Goal: Entertainment & Leisure: Consume media (video, audio)

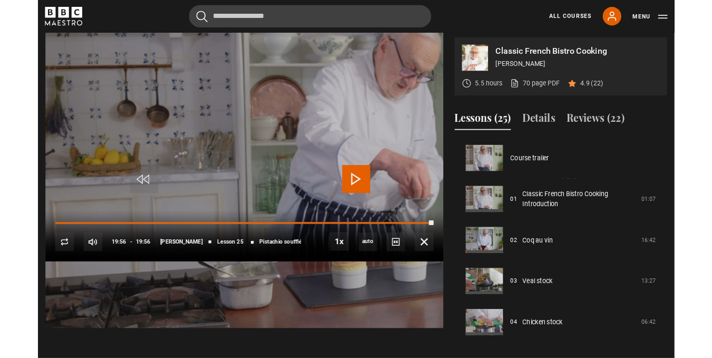
scroll to position [979, 0]
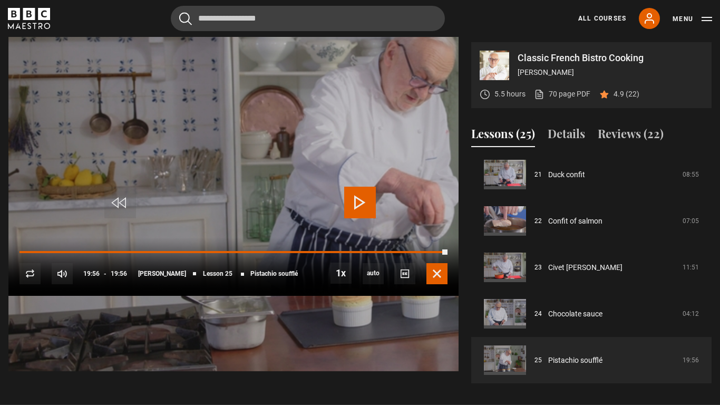
click at [448, 284] on span "Video Player" at bounding box center [437, 273] width 21 height 21
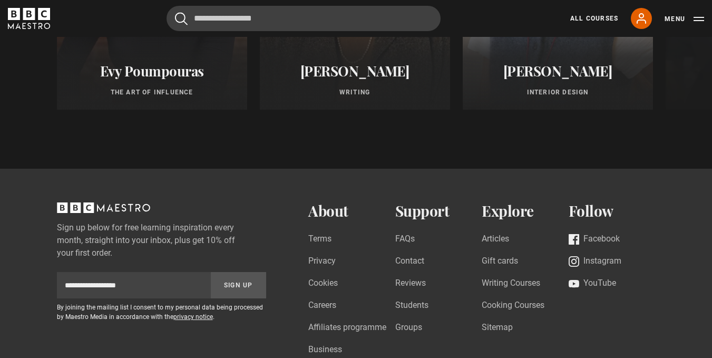
scroll to position [1064, 0]
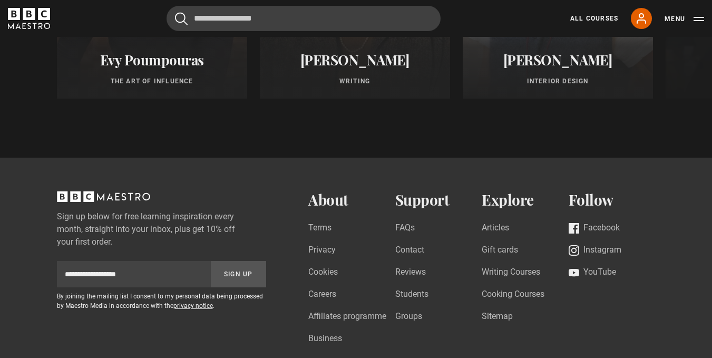
click at [510, 301] on link "Cooking Courses" at bounding box center [513, 295] width 63 height 14
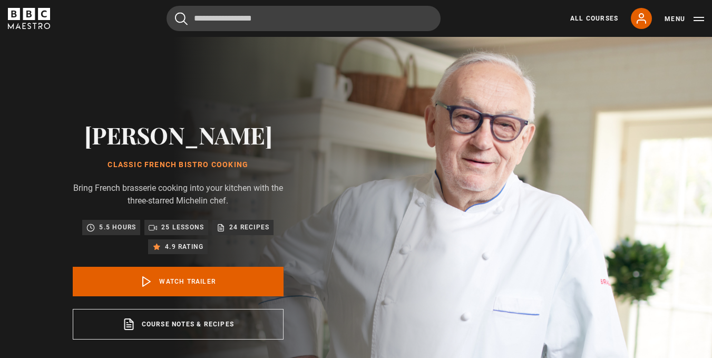
click at [596, 26] on div "All Courses My Account Search Menu" at bounding box center [631, 18] width 147 height 21
click at [594, 19] on link "All Courses" at bounding box center [594, 18] width 48 height 9
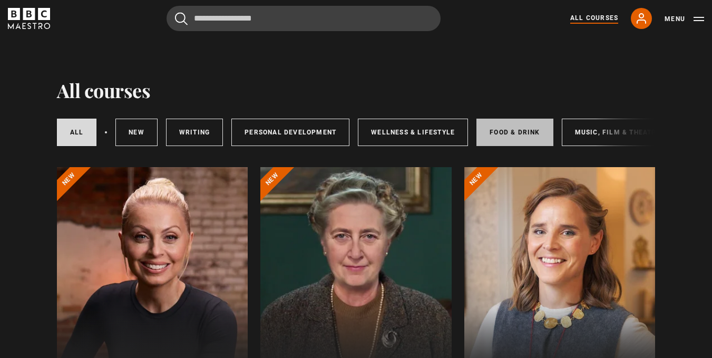
click at [512, 129] on link "Food & Drink" at bounding box center [515, 132] width 76 height 27
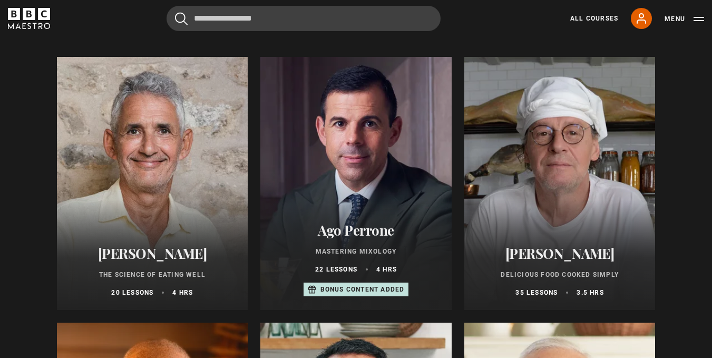
scroll to position [123, 0]
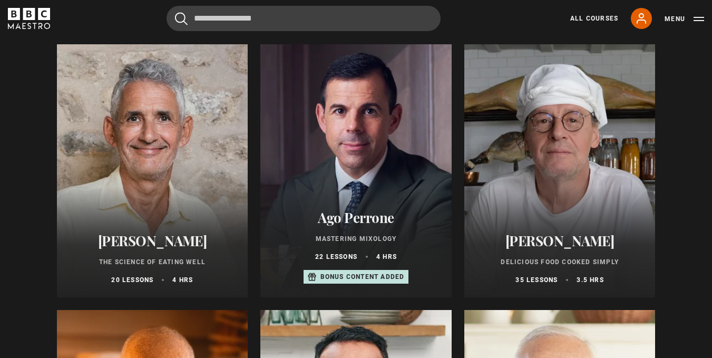
click at [557, 168] on div at bounding box center [559, 170] width 191 height 253
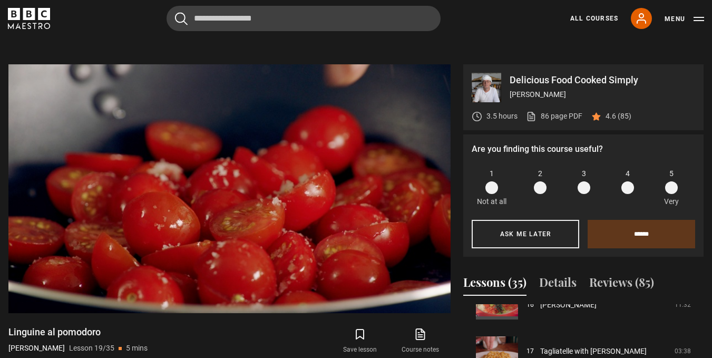
scroll to position [401, 0]
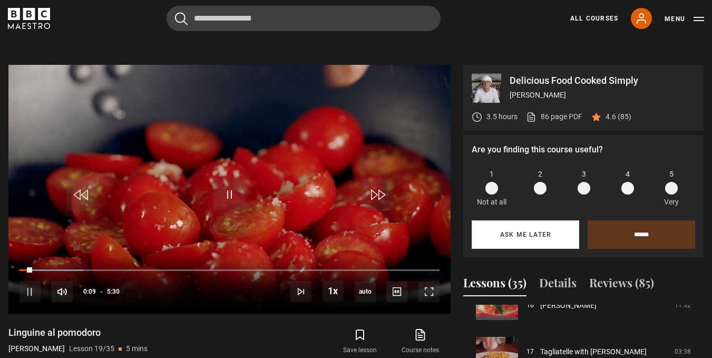
click at [499, 244] on button "Ask me later" at bounding box center [526, 234] width 108 height 28
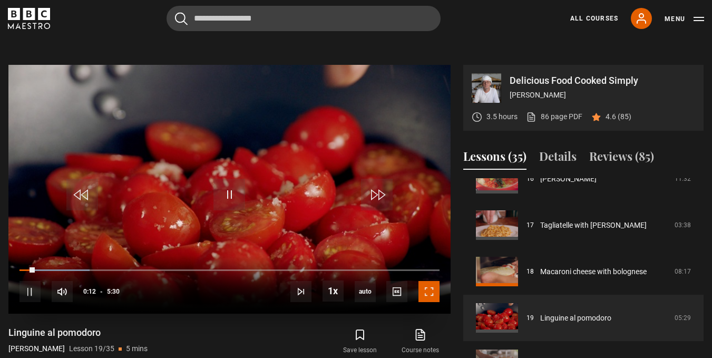
click at [424, 302] on span "Video Player" at bounding box center [429, 291] width 21 height 21
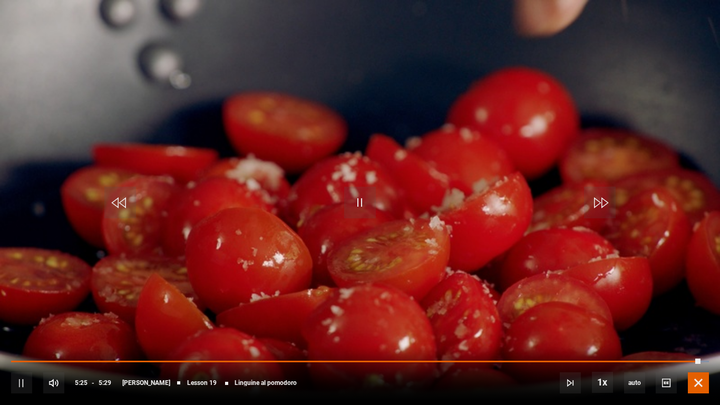
click at [700, 357] on span "Video Player" at bounding box center [698, 382] width 21 height 21
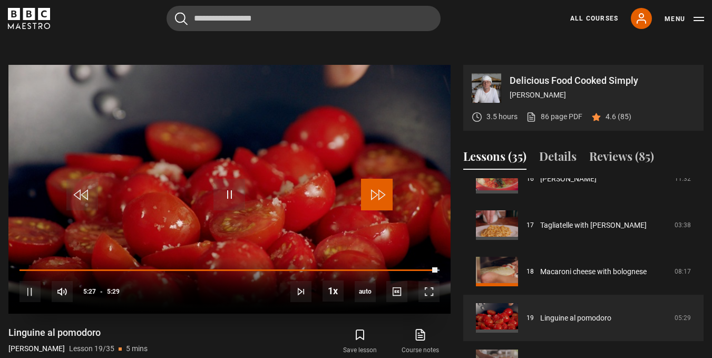
click at [376, 208] on span "Video Player" at bounding box center [377, 195] width 32 height 32
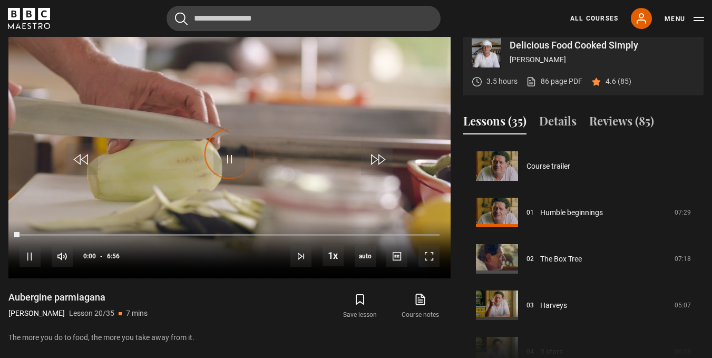
scroll to position [882, 0]
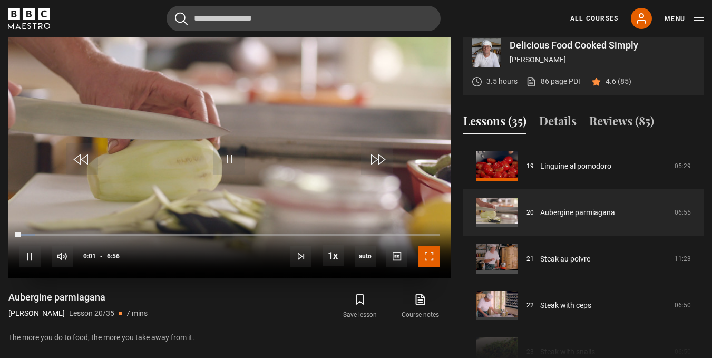
click at [431, 267] on span "Video Player" at bounding box center [429, 256] width 21 height 21
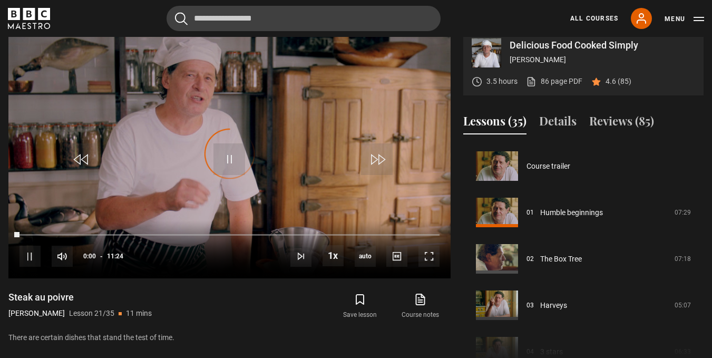
scroll to position [928, 0]
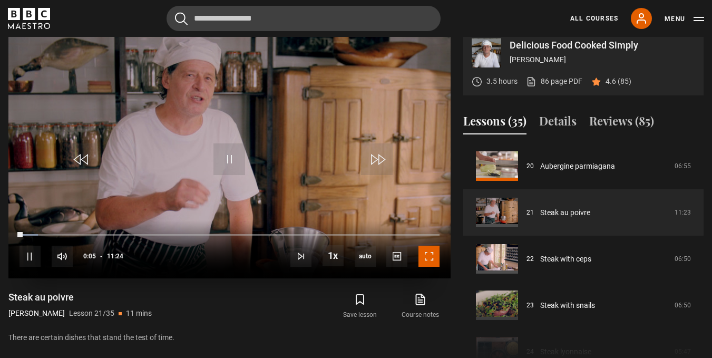
click at [429, 267] on span "Video Player" at bounding box center [429, 256] width 21 height 21
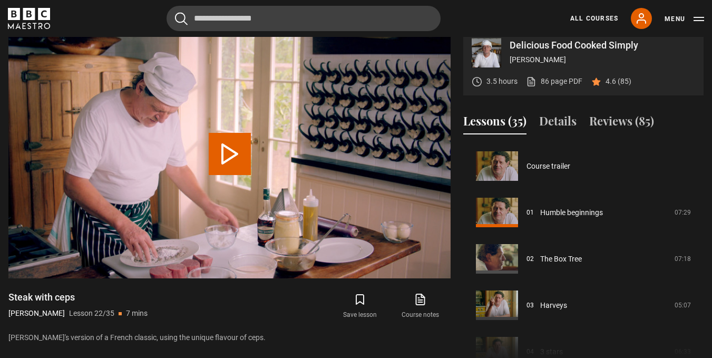
scroll to position [974, 0]
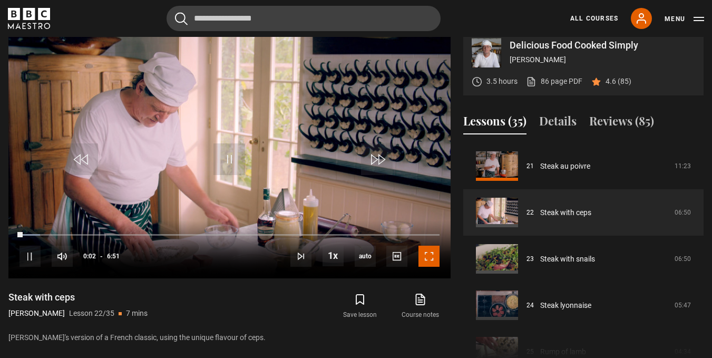
click at [429, 267] on span "Video Player" at bounding box center [429, 256] width 21 height 21
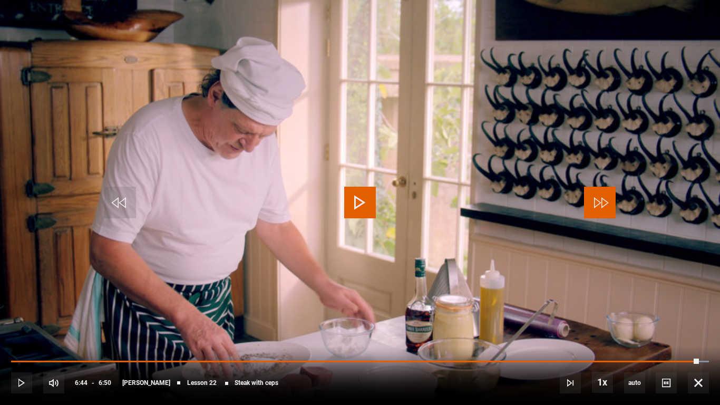
click at [605, 194] on span "Video Player" at bounding box center [600, 203] width 32 height 32
click at [702, 357] on span "Video Player" at bounding box center [698, 382] width 21 height 21
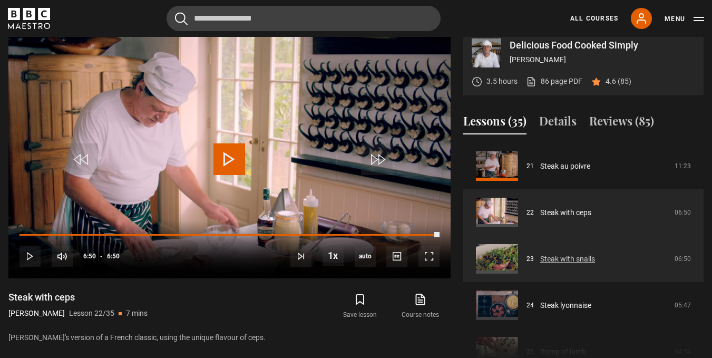
click at [559, 265] on link "Steak with snails" at bounding box center [567, 259] width 55 height 11
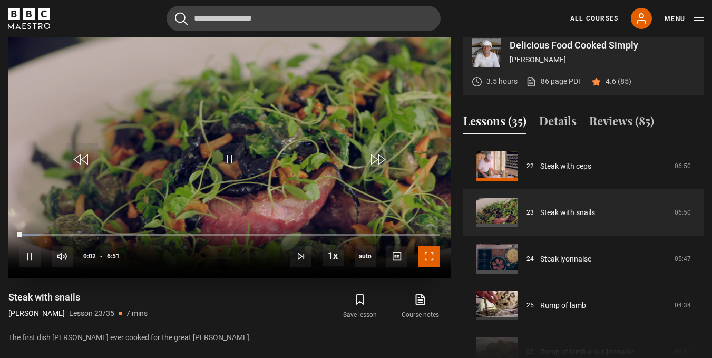
click at [431, 267] on span "Video Player" at bounding box center [429, 256] width 21 height 21
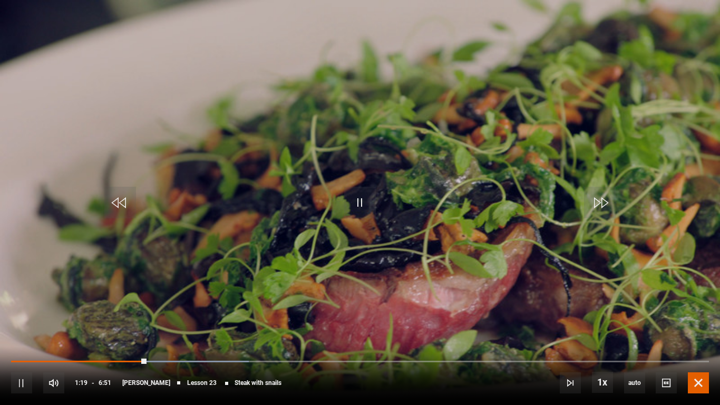
click at [705, 357] on span "Video Player" at bounding box center [698, 382] width 21 height 21
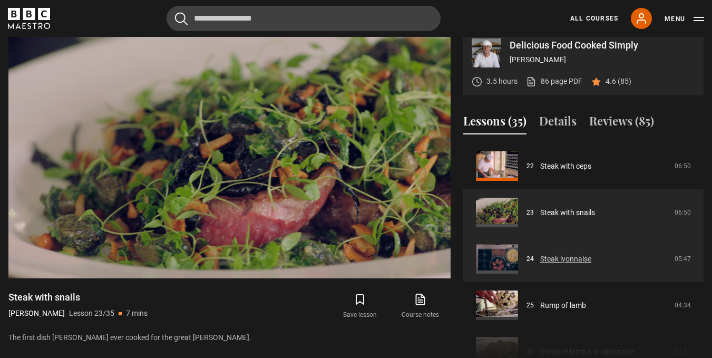
click at [588, 265] on link "Steak lyonnaise" at bounding box center [565, 259] width 51 height 11
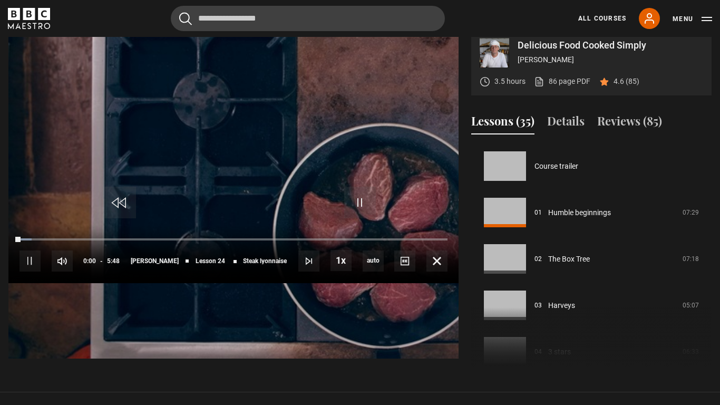
scroll to position [1067, 0]
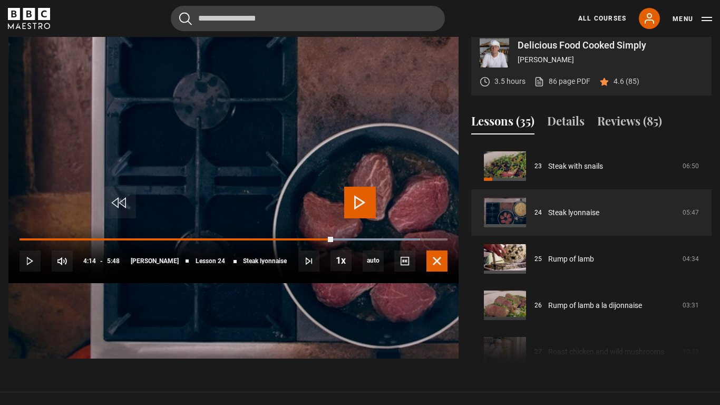
click at [448, 272] on span "Video Player" at bounding box center [437, 260] width 21 height 21
